Goal: Navigation & Orientation: Find specific page/section

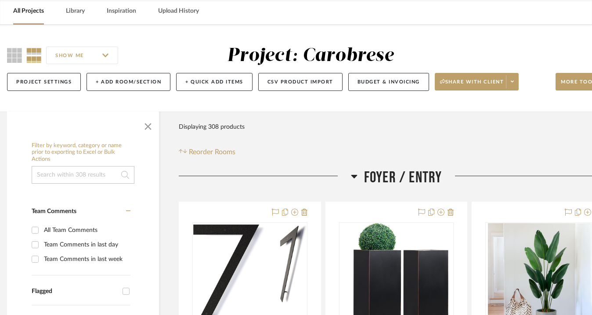
click at [33, 15] on link "All Projects" at bounding box center [28, 11] width 31 height 12
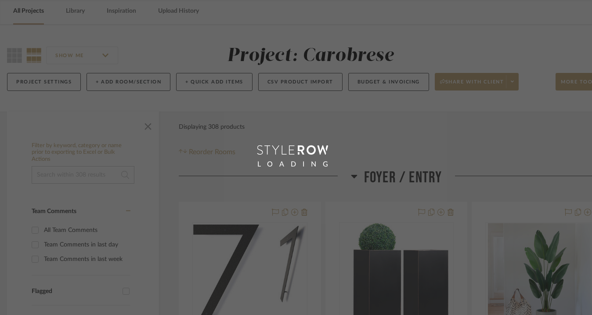
click at [33, 10] on div "LOADING" at bounding box center [296, 157] width 592 height 315
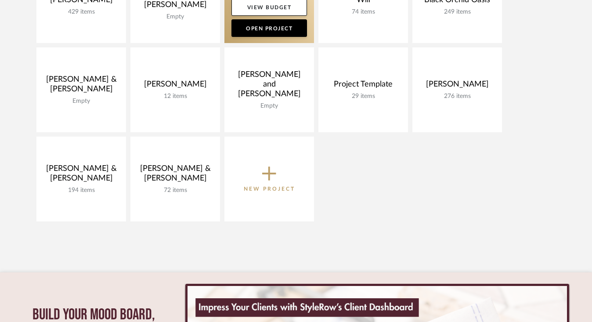
scroll to position [351, 0]
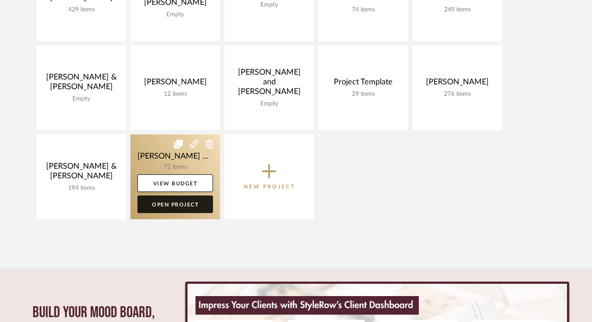
click at [174, 204] on link "Open Project" at bounding box center [176, 205] width 76 height 18
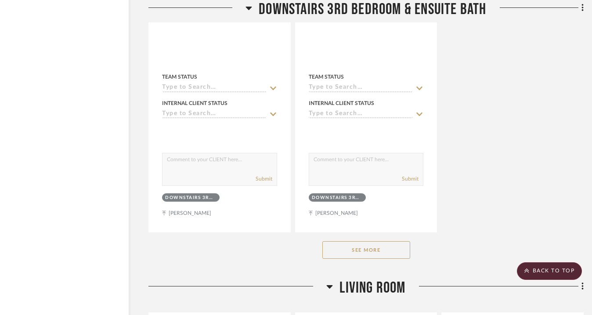
scroll to position [4137, 36]
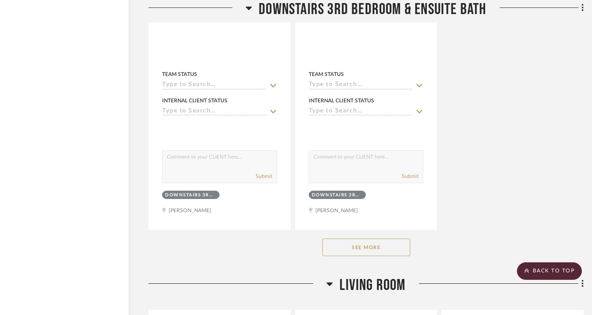
click at [370, 239] on button "See More" at bounding box center [367, 248] width 88 height 18
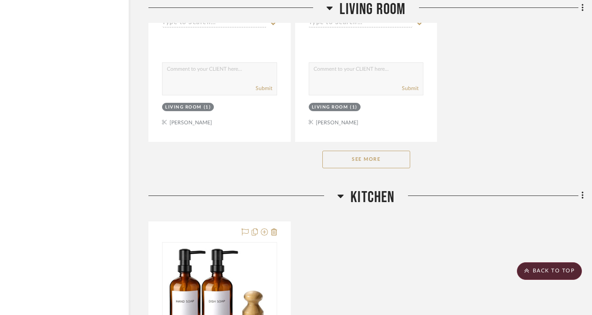
scroll to position [5481, 36]
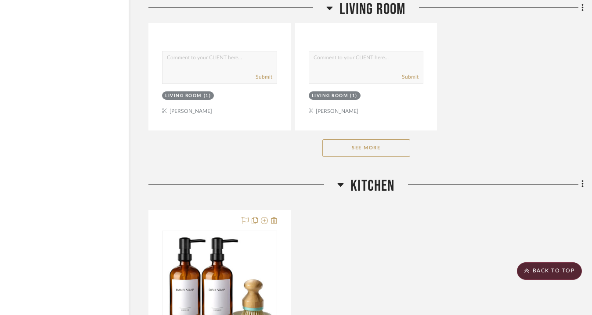
click at [363, 139] on button "See More" at bounding box center [367, 148] width 88 height 18
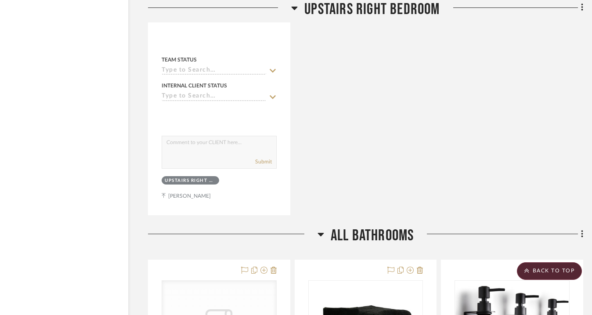
scroll to position [8923, 37]
